Goal: Obtain resource: Obtain resource

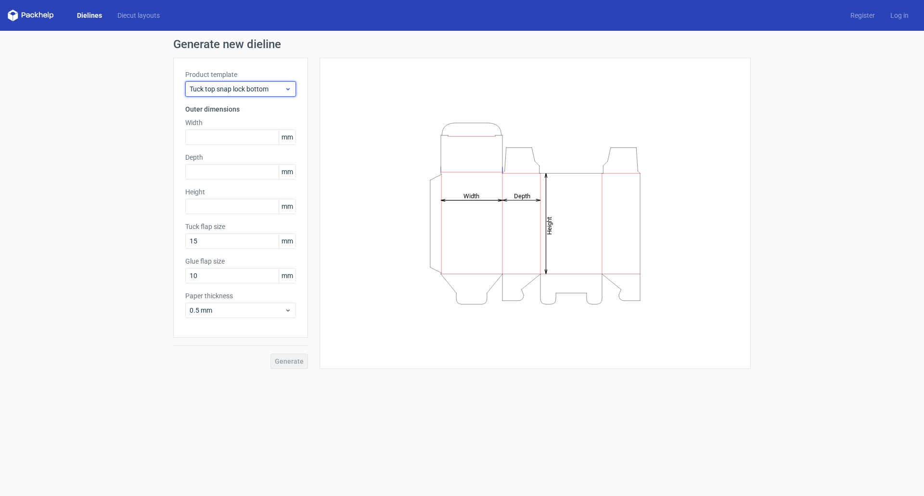
click at [256, 91] on span "Tuck top snap lock bottom" at bounding box center [237, 89] width 95 height 10
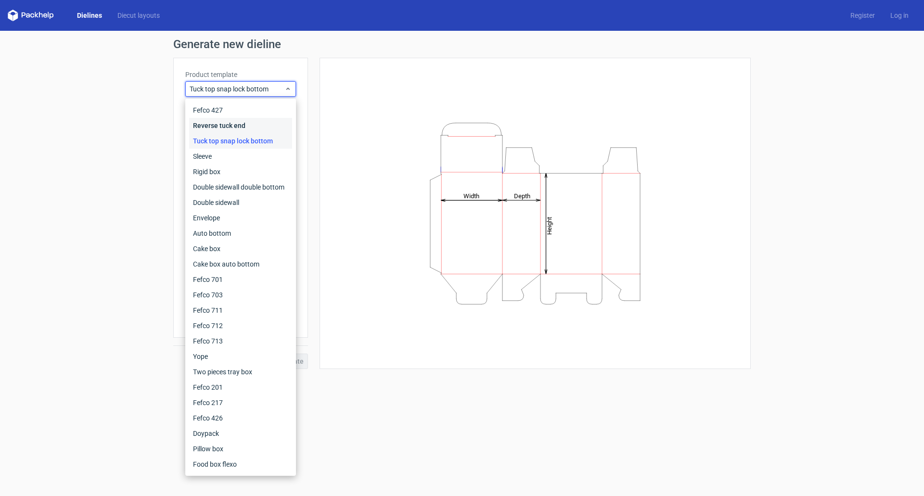
click at [246, 122] on div "Reverse tuck end" at bounding box center [240, 125] width 103 height 15
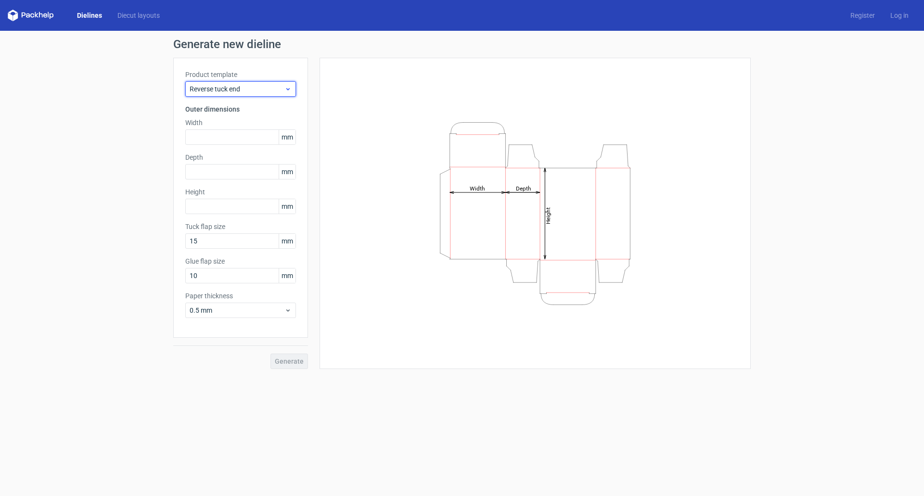
click at [253, 90] on span "Reverse tuck end" at bounding box center [237, 89] width 95 height 10
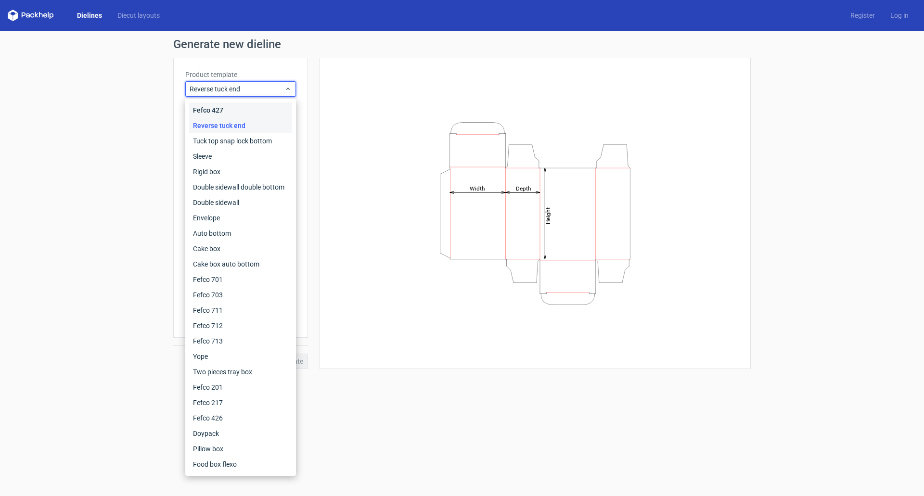
click at [234, 113] on div "Fefco 427" at bounding box center [240, 109] width 103 height 15
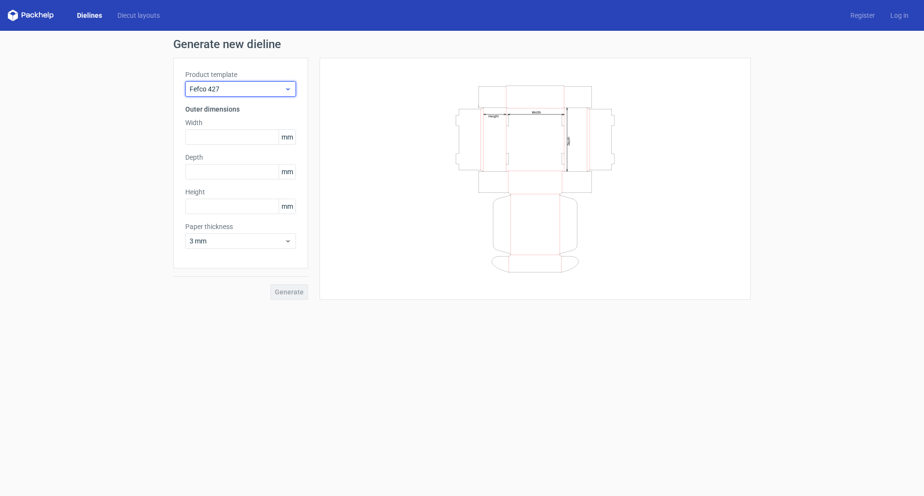
click at [223, 89] on span "Fefco 427" at bounding box center [237, 89] width 95 height 10
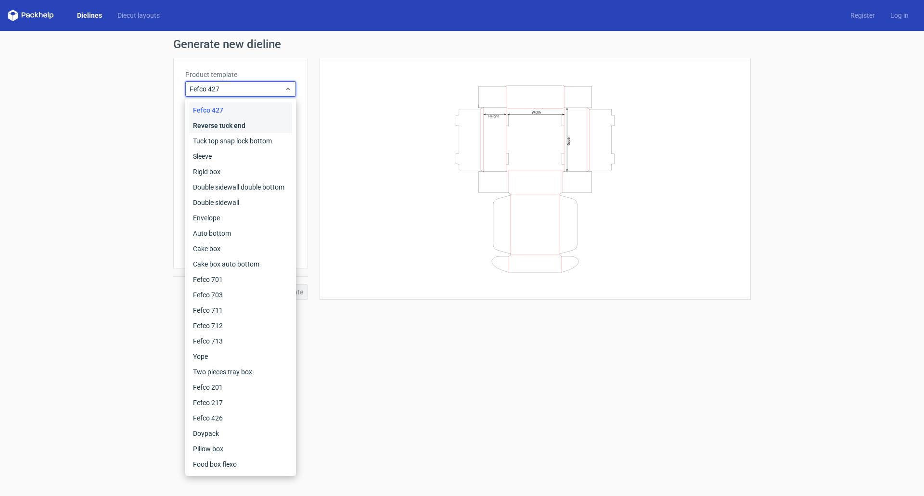
click at [195, 126] on div "Reverse tuck end" at bounding box center [240, 125] width 103 height 15
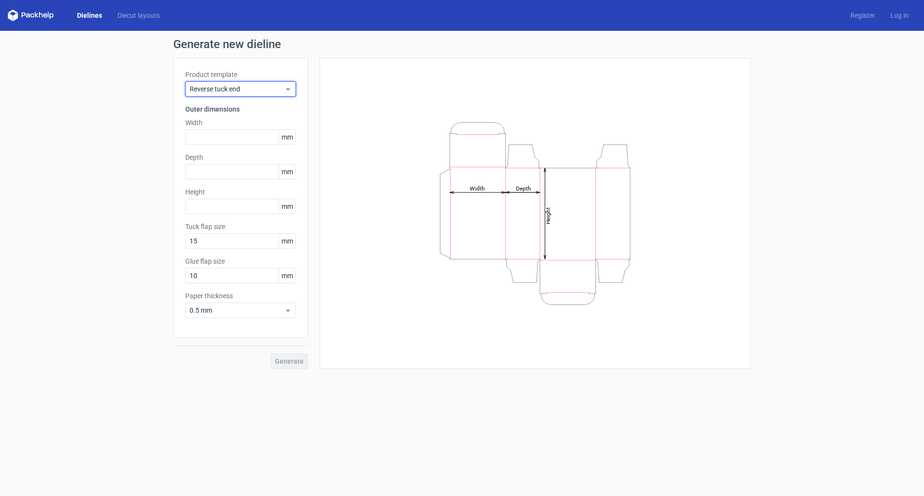
click at [198, 91] on span "Reverse tuck end" at bounding box center [237, 89] width 95 height 10
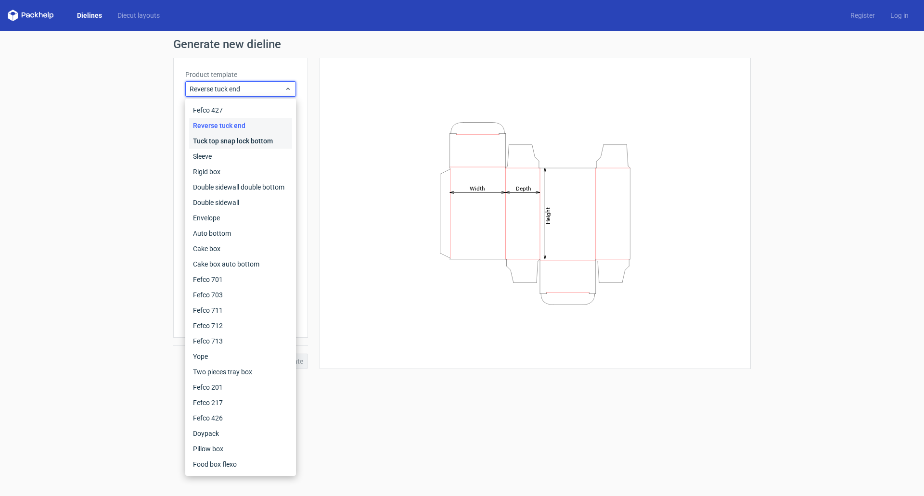
click at [202, 136] on div "Tuck top snap lock bottom" at bounding box center [240, 140] width 103 height 15
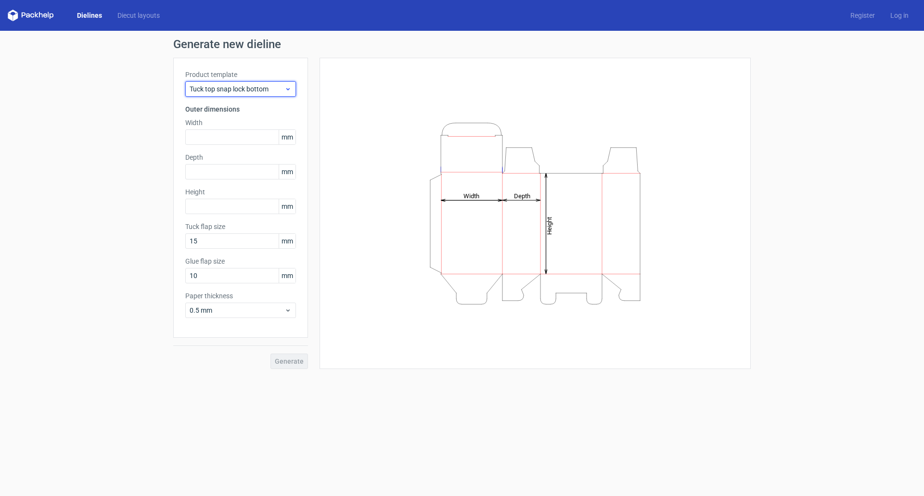
click at [203, 92] on span "Tuck top snap lock bottom" at bounding box center [237, 89] width 95 height 10
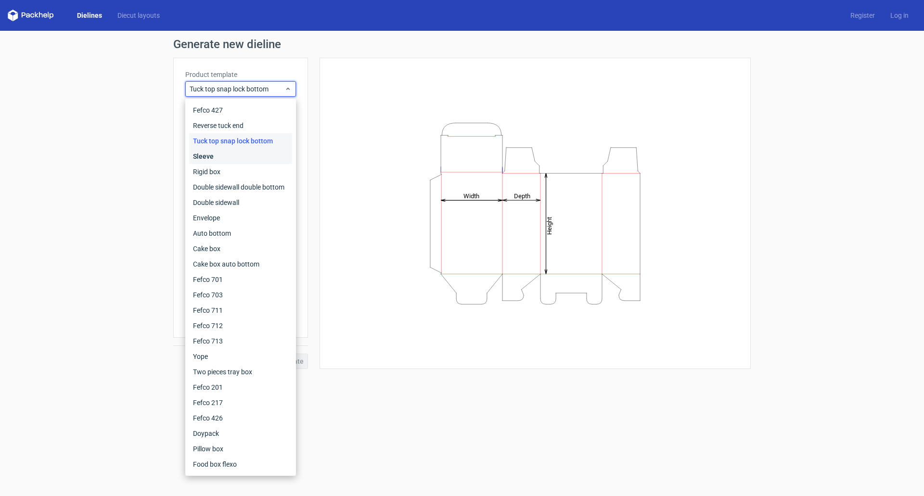
click at [211, 153] on div "Sleeve" at bounding box center [240, 156] width 103 height 15
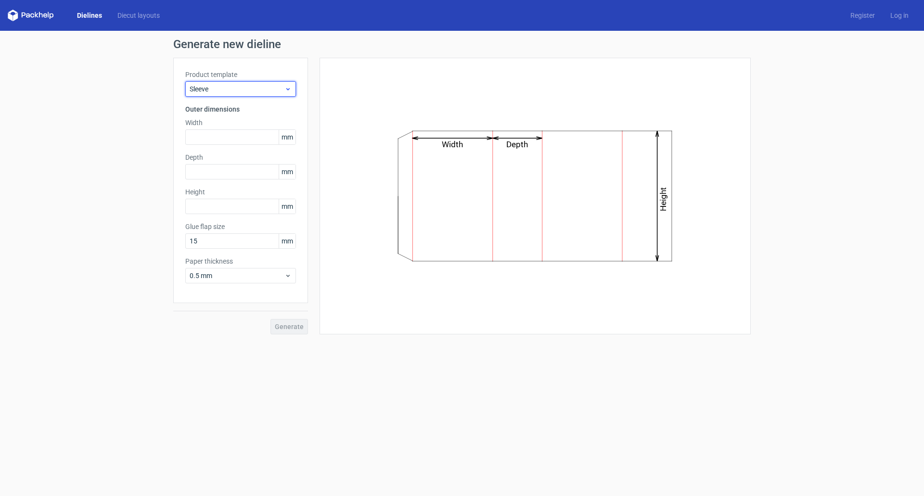
click at [211, 89] on span "Sleeve" at bounding box center [237, 89] width 95 height 10
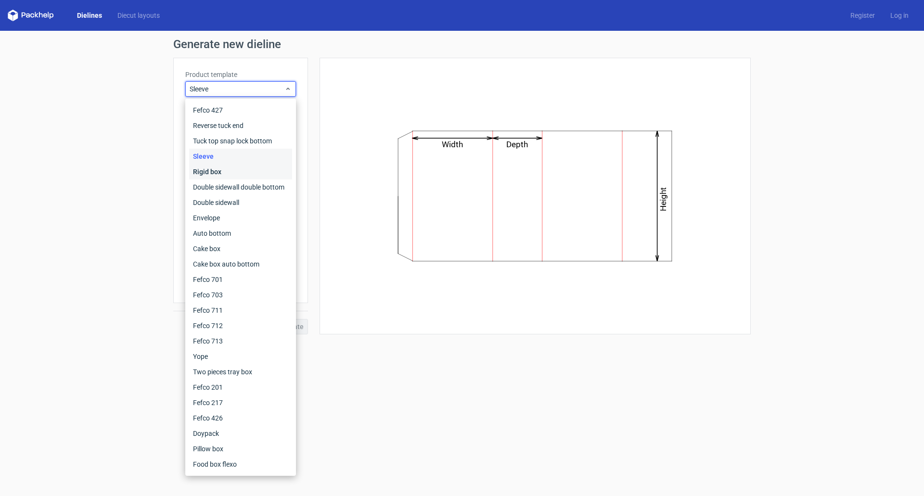
click at [212, 169] on div "Rigid box" at bounding box center [240, 171] width 103 height 15
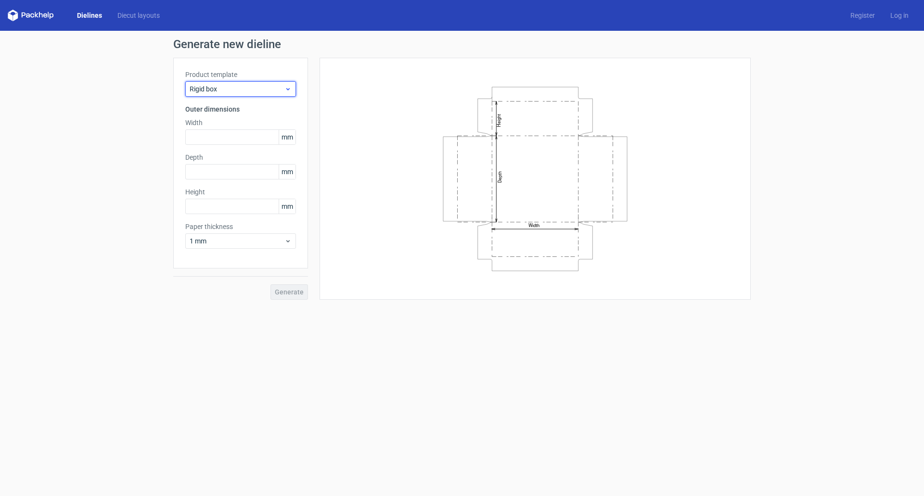
click at [215, 92] on span "Rigid box" at bounding box center [237, 89] width 95 height 10
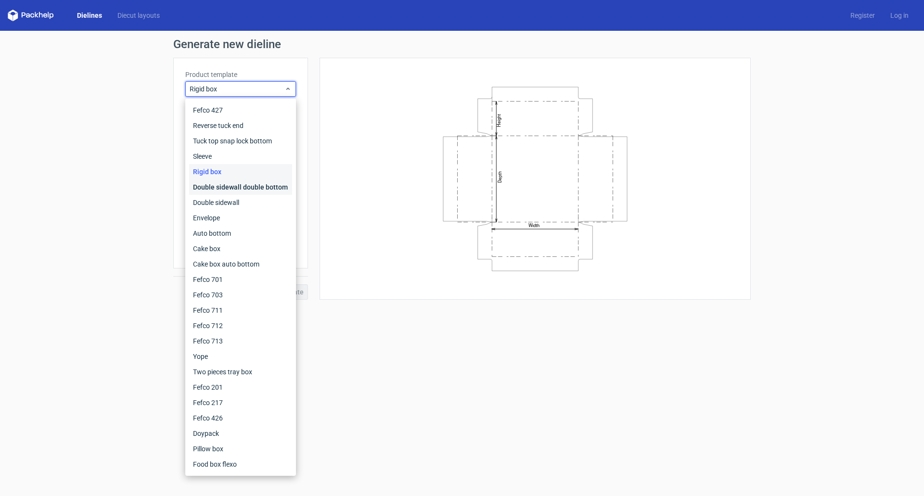
click at [210, 184] on div "Double sidewall double bottom" at bounding box center [240, 186] width 103 height 15
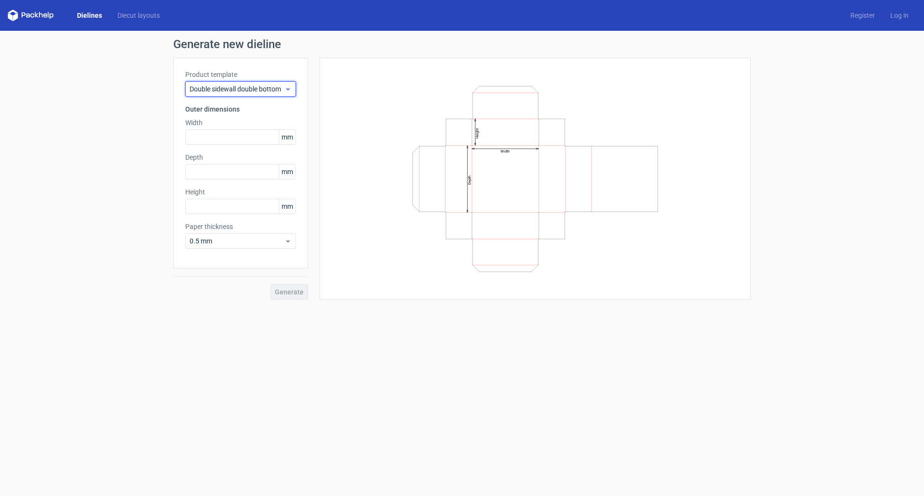
click at [226, 93] on span "Double sidewall double bottom" at bounding box center [237, 89] width 95 height 10
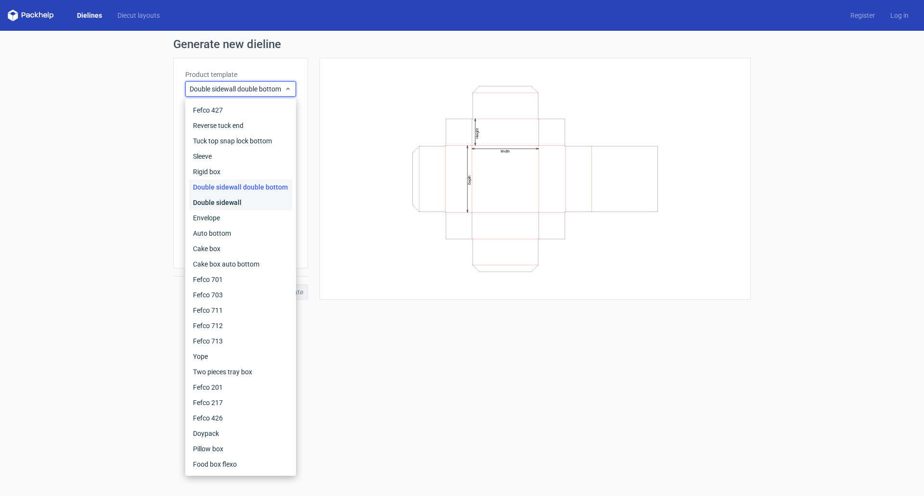
click at [224, 202] on div "Double sidewall" at bounding box center [240, 202] width 103 height 15
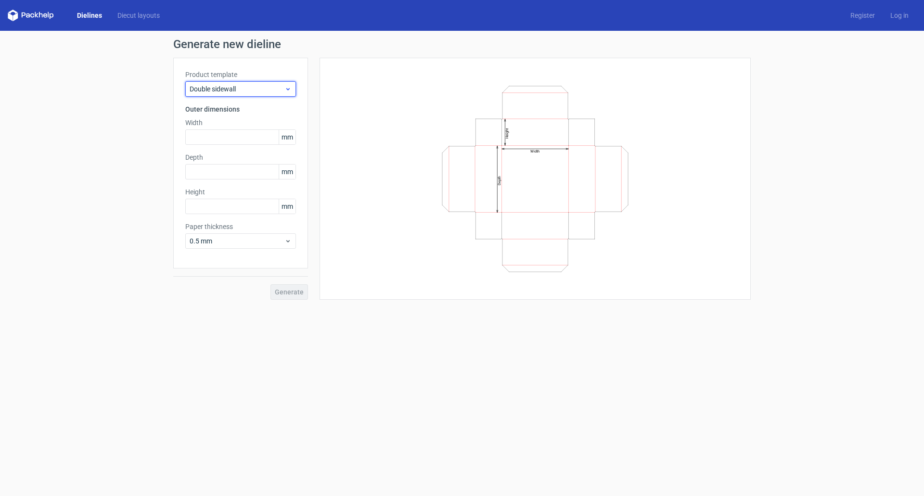
click at [231, 93] on span "Double sidewall" at bounding box center [237, 89] width 95 height 10
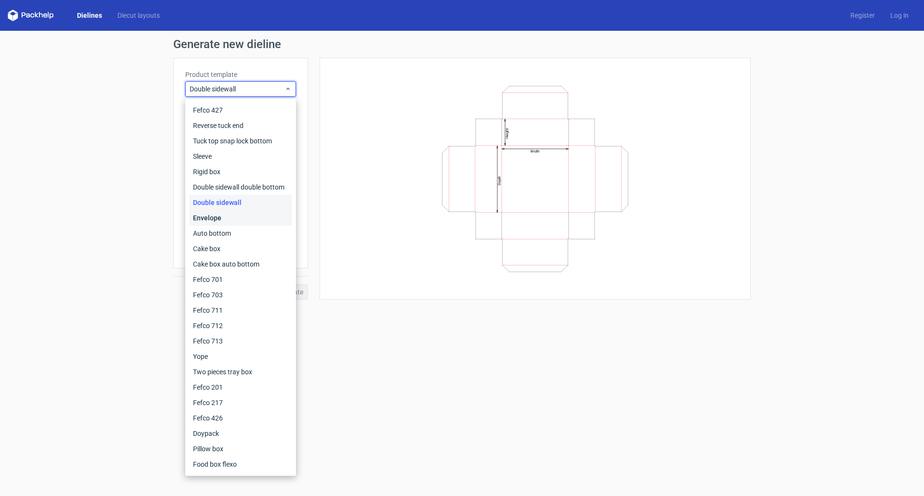
click at [223, 215] on div "Envelope" at bounding box center [240, 217] width 103 height 15
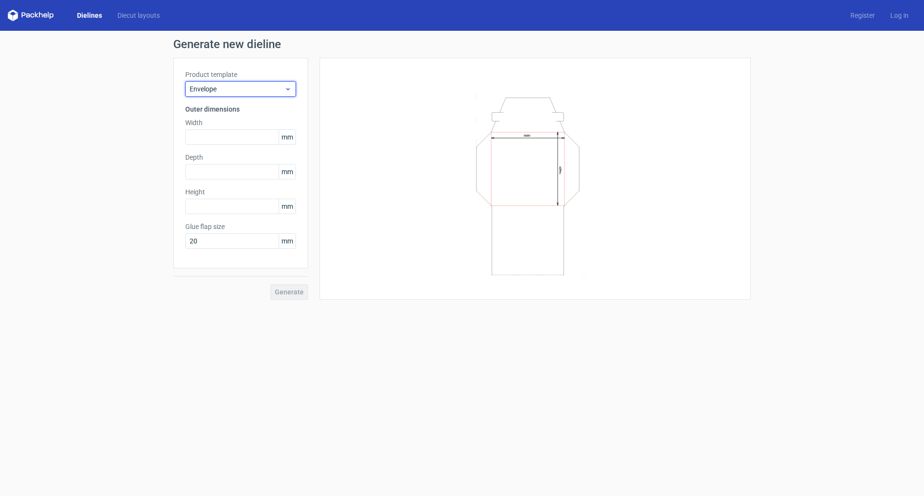
click at [226, 90] on span "Envelope" at bounding box center [237, 89] width 95 height 10
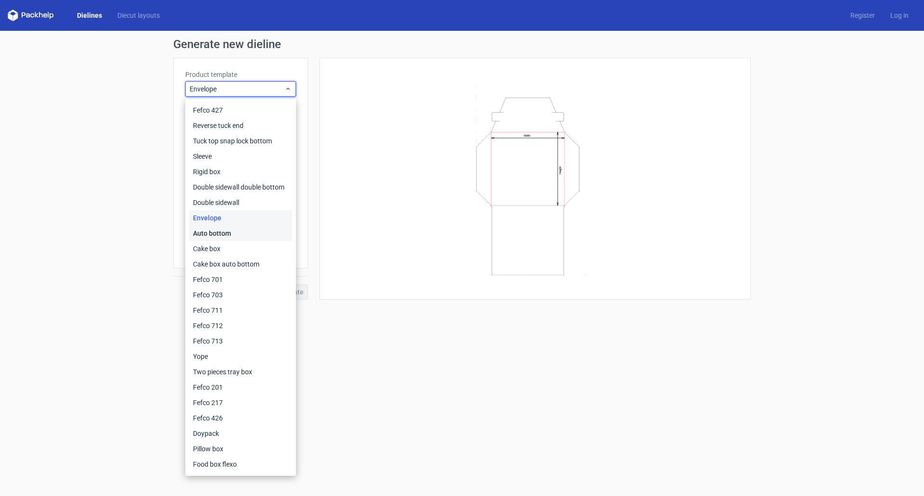
click at [224, 229] on div "Auto bottom" at bounding box center [240, 233] width 103 height 15
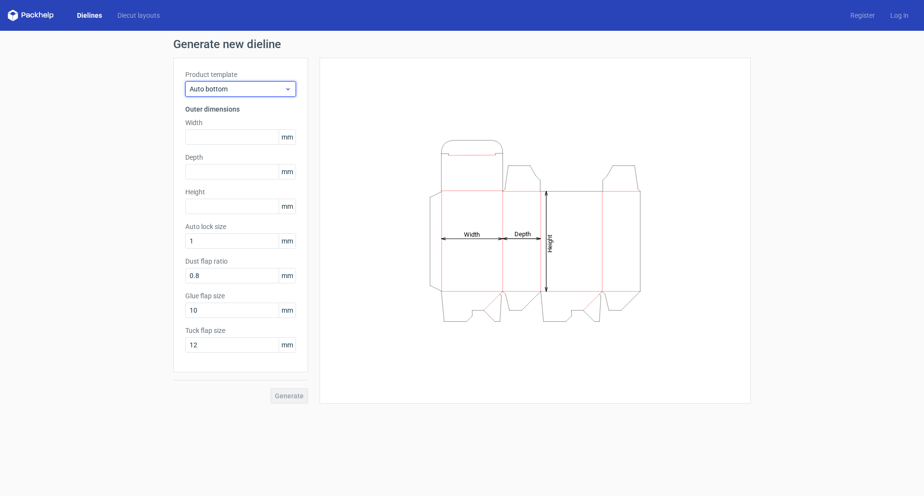
click at [231, 89] on span "Auto bottom" at bounding box center [237, 89] width 95 height 10
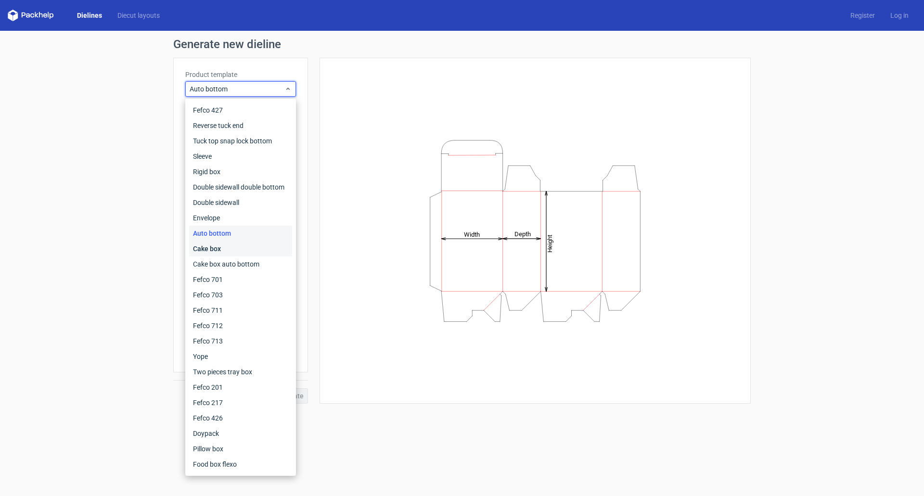
click at [211, 250] on div "Cake box" at bounding box center [240, 248] width 103 height 15
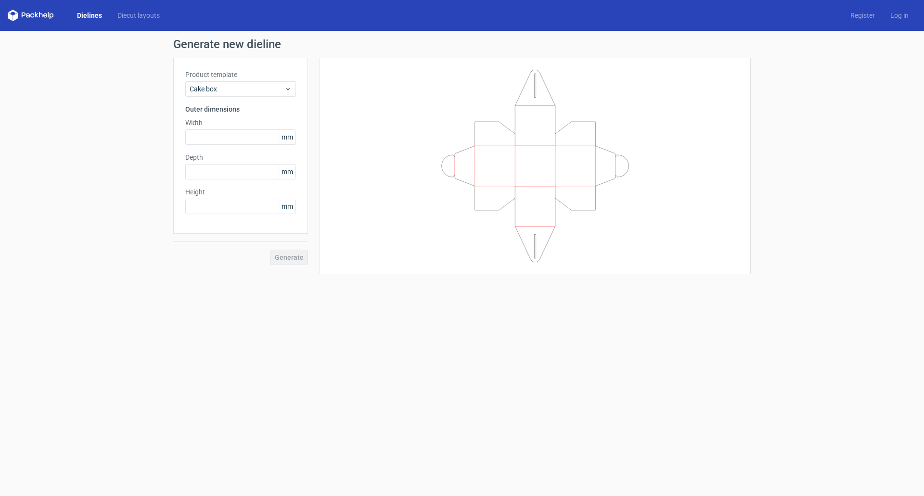
click at [234, 81] on div "Product template Cake box" at bounding box center [240, 83] width 111 height 27
click at [230, 88] on span "Cake box" at bounding box center [237, 89] width 95 height 10
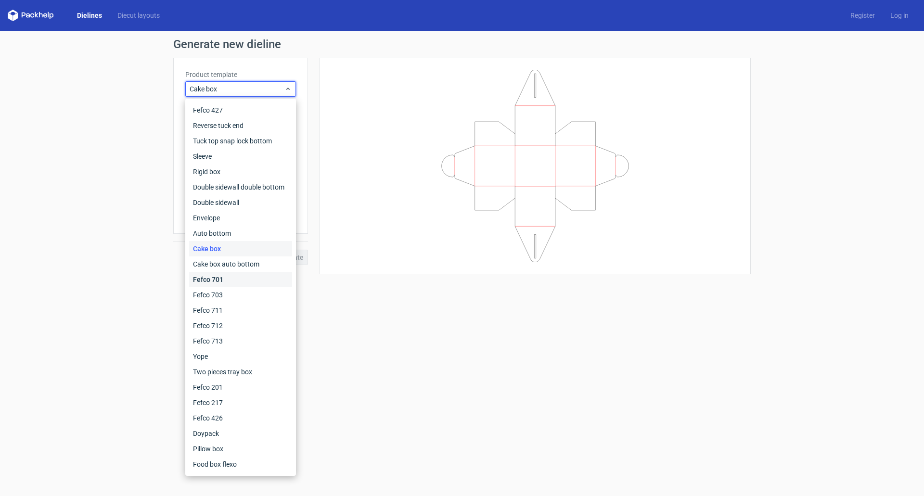
click at [218, 281] on div "Fefco 701" at bounding box center [240, 279] width 103 height 15
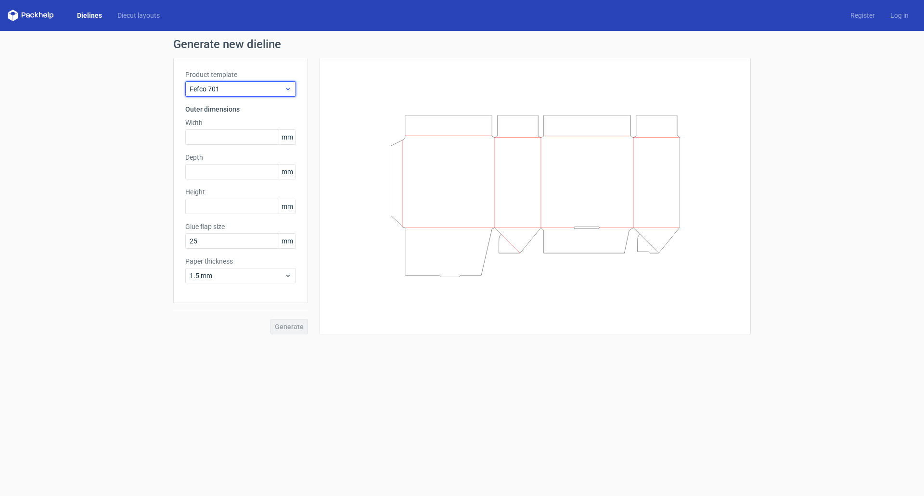
click at [216, 93] on span "Fefco 701" at bounding box center [237, 89] width 95 height 10
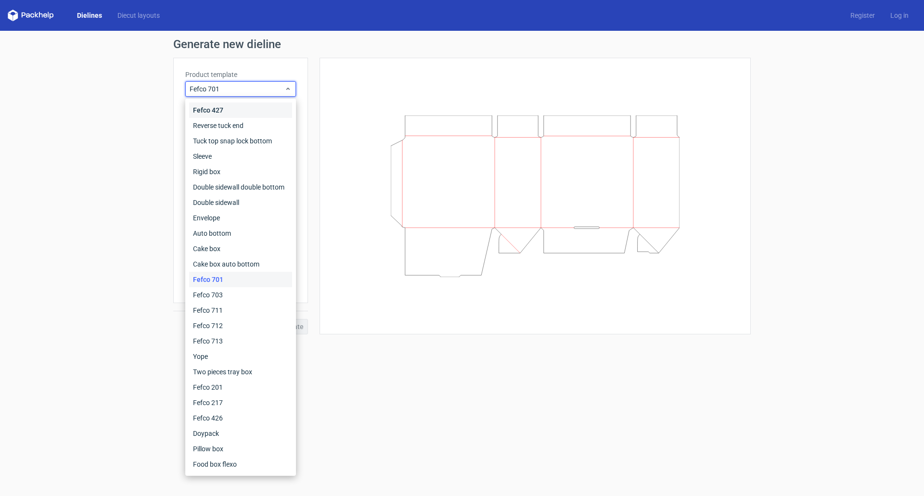
click at [216, 106] on div "Fefco 427" at bounding box center [240, 109] width 103 height 15
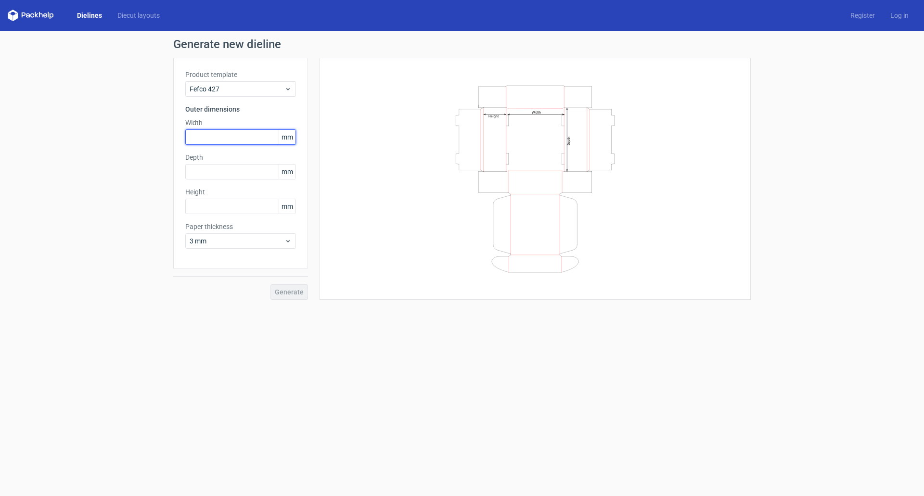
click at [204, 134] on input "text" at bounding box center [240, 136] width 111 height 15
click at [230, 136] on input "text" at bounding box center [240, 136] width 111 height 15
type input "46"
click at [211, 169] on input "text" at bounding box center [240, 171] width 111 height 15
type input "95"
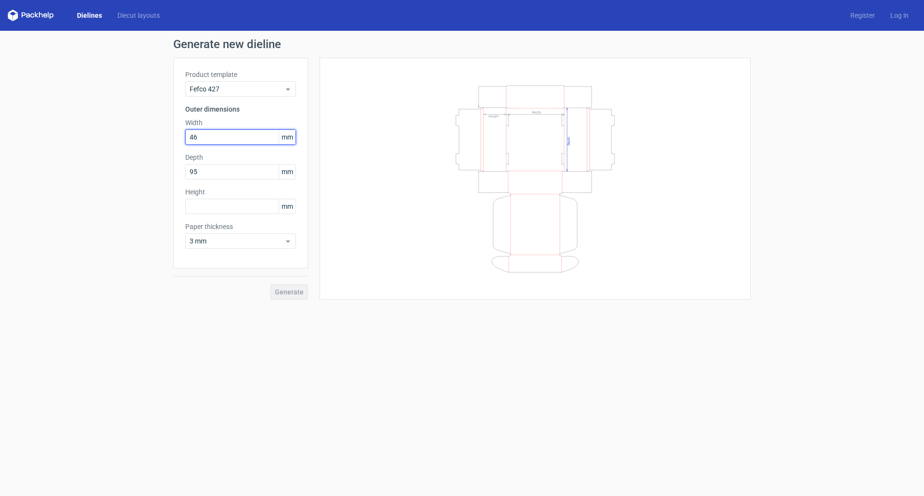
drag, startPoint x: 212, startPoint y: 137, endPoint x: 185, endPoint y: 136, distance: 27.0
click at [185, 136] on input "46" at bounding box center [240, 136] width 111 height 15
drag, startPoint x: 174, startPoint y: 129, endPoint x: 168, endPoint y: 129, distance: 5.8
click at [168, 129] on div "Generate new dieline Product template Fefco 427 Outer dimensions Width 102 mm D…" at bounding box center [462, 169] width 924 height 277
type input "140"
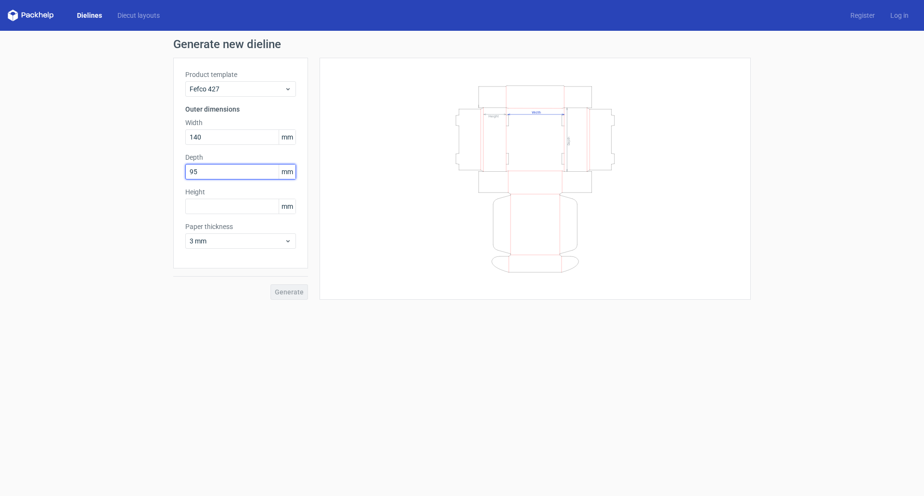
click at [204, 175] on input "95" at bounding box center [240, 171] width 111 height 15
click at [218, 203] on input "text" at bounding box center [240, 206] width 111 height 15
type input "50"
click at [261, 241] on span "3 mm" at bounding box center [237, 241] width 95 height 10
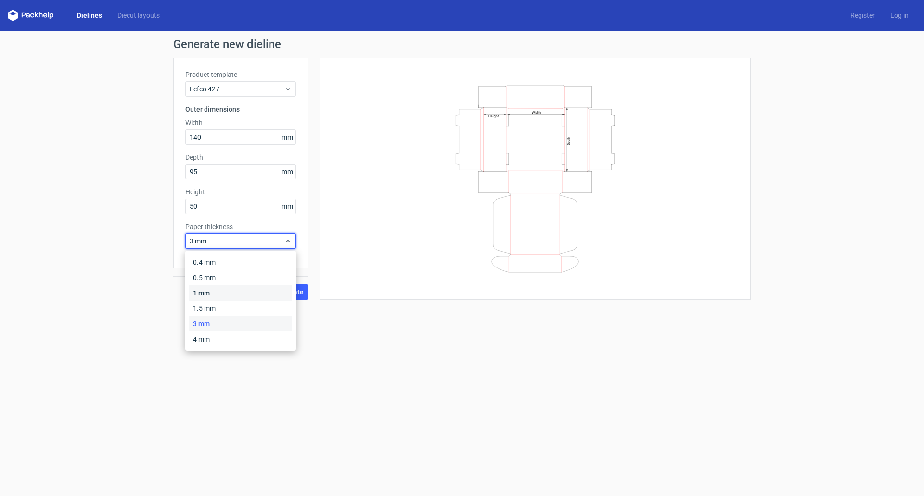
click at [214, 292] on div "1 mm" at bounding box center [240, 292] width 103 height 15
click at [240, 242] on span "1 mm" at bounding box center [237, 241] width 95 height 10
click at [283, 294] on span "Generate" at bounding box center [289, 292] width 29 height 7
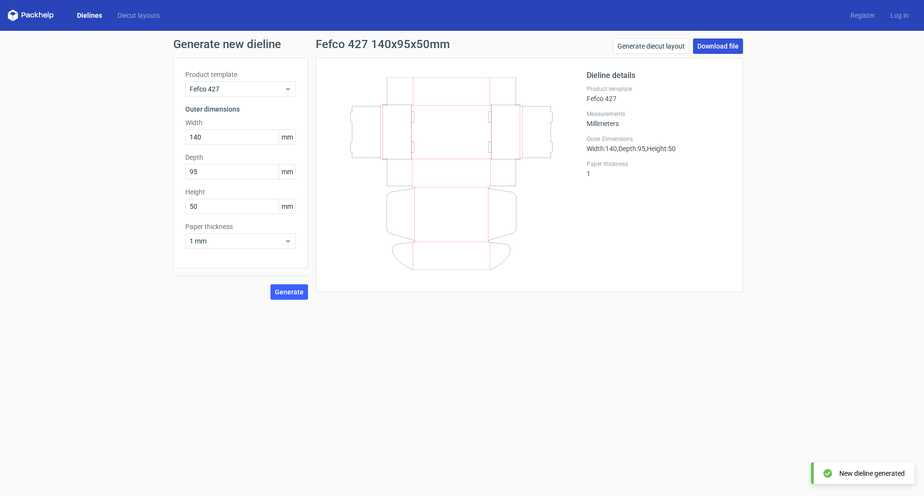
click at [708, 49] on link "Download file" at bounding box center [718, 45] width 50 height 15
click at [722, 44] on link "Download file" at bounding box center [718, 45] width 50 height 15
click at [227, 135] on input "140" at bounding box center [240, 136] width 111 height 15
type input "141"
click at [290, 292] on span "Generate" at bounding box center [289, 292] width 29 height 7
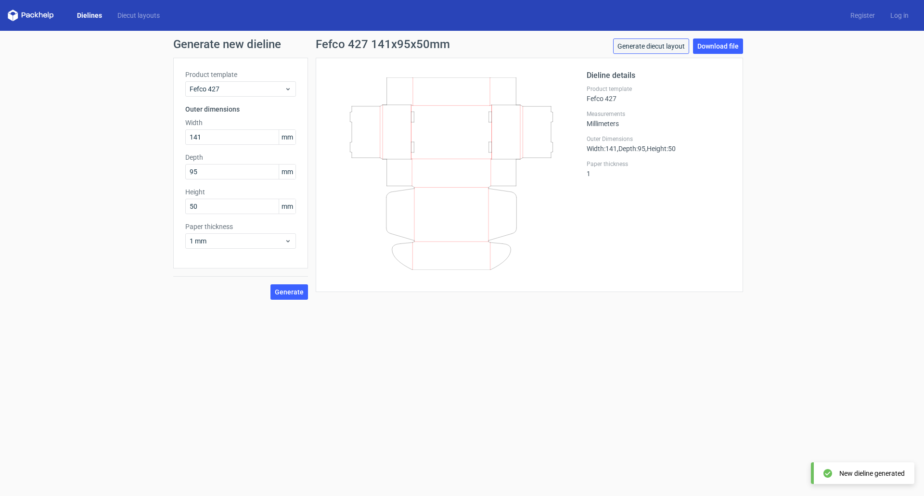
click at [663, 43] on link "Generate diecut layout" at bounding box center [651, 45] width 76 height 15
click at [298, 289] on span "Generate" at bounding box center [289, 292] width 29 height 7
click at [717, 46] on link "Download file" at bounding box center [718, 45] width 50 height 15
